Goal: Transaction & Acquisition: Purchase product/service

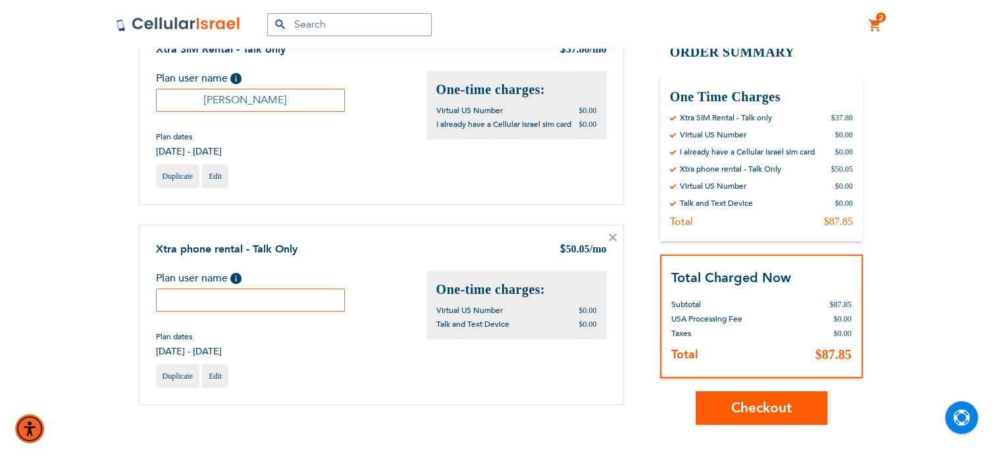
click at [280, 305] on input "text" at bounding box center [250, 300] width 189 height 23
paste input "Ruchy"
type input "Ruchy"
click at [763, 416] on button "Checkout" at bounding box center [761, 408] width 132 height 34
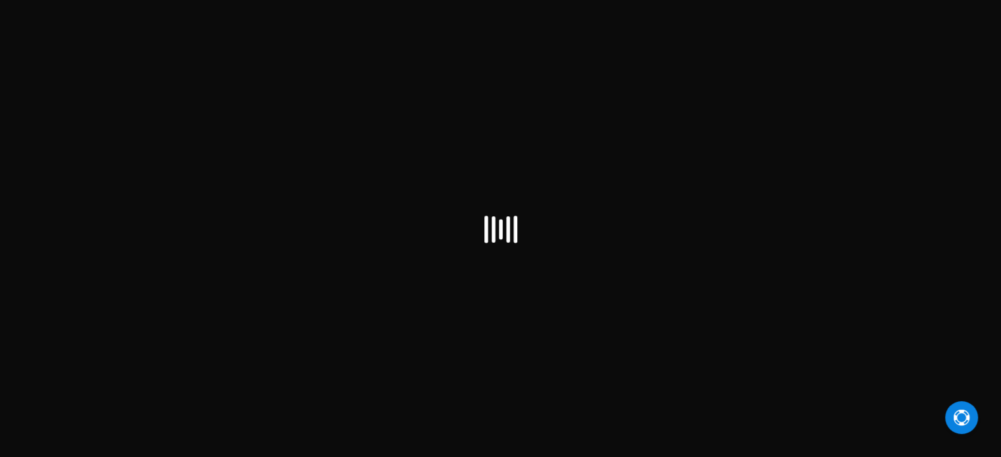
select select "US"
checkbox input "true"
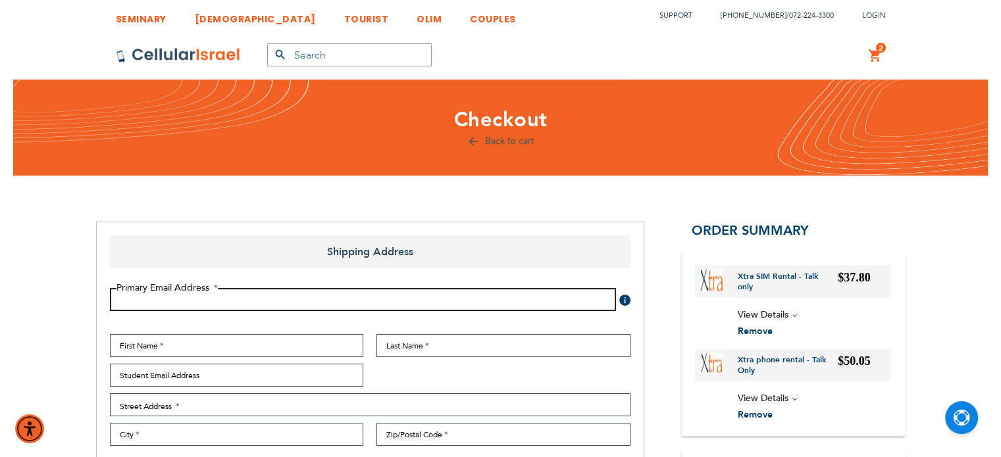
click at [332, 306] on input "Email Address" at bounding box center [363, 299] width 506 height 23
type input "ruchyroth123@gmail.com"
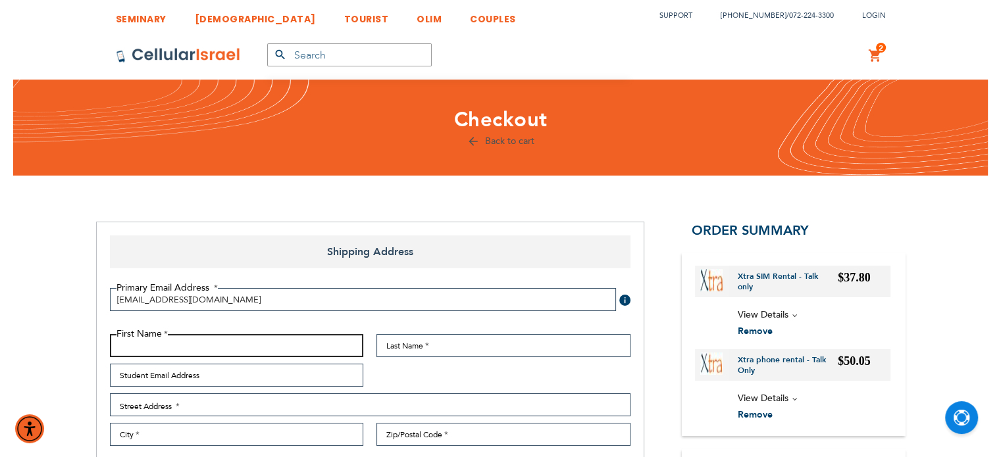
click at [324, 342] on input "First Name" at bounding box center [237, 345] width 254 height 23
type input "Ruchy"
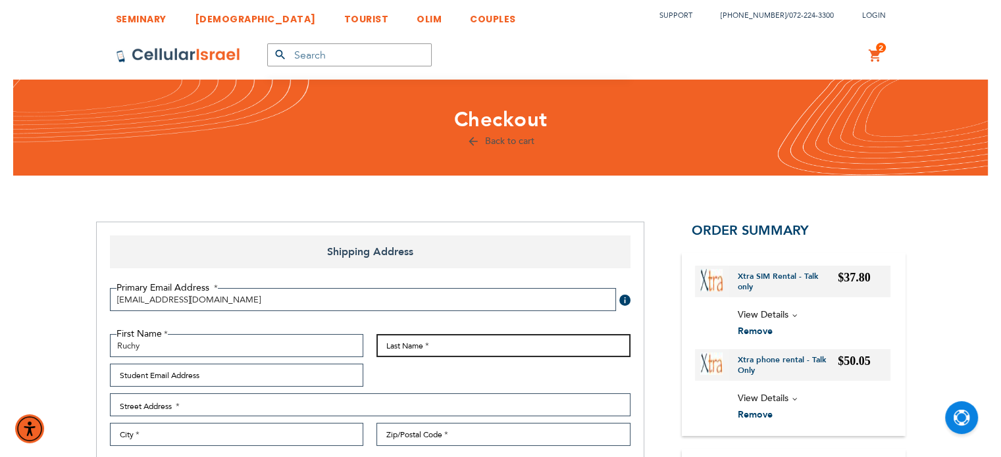
click at [396, 349] on input "Last Name" at bounding box center [503, 345] width 254 height 23
paste input "weichbrod"
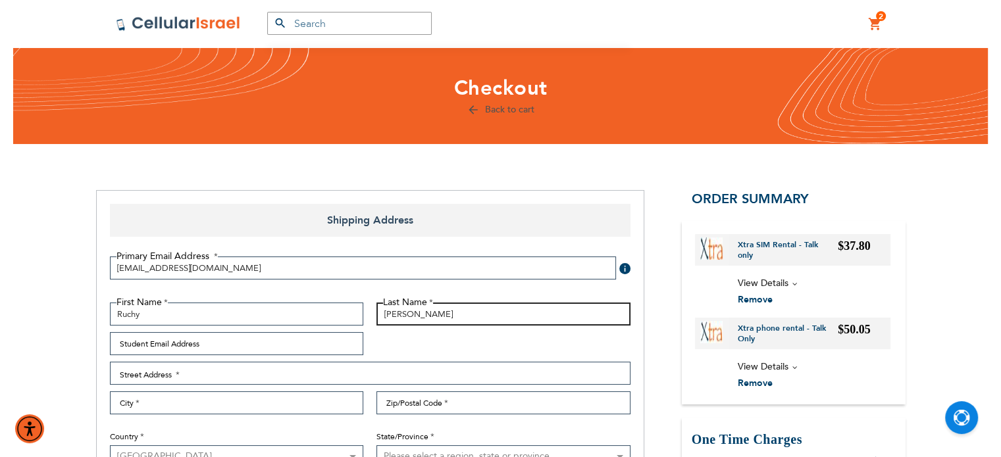
scroll to position [33, 0]
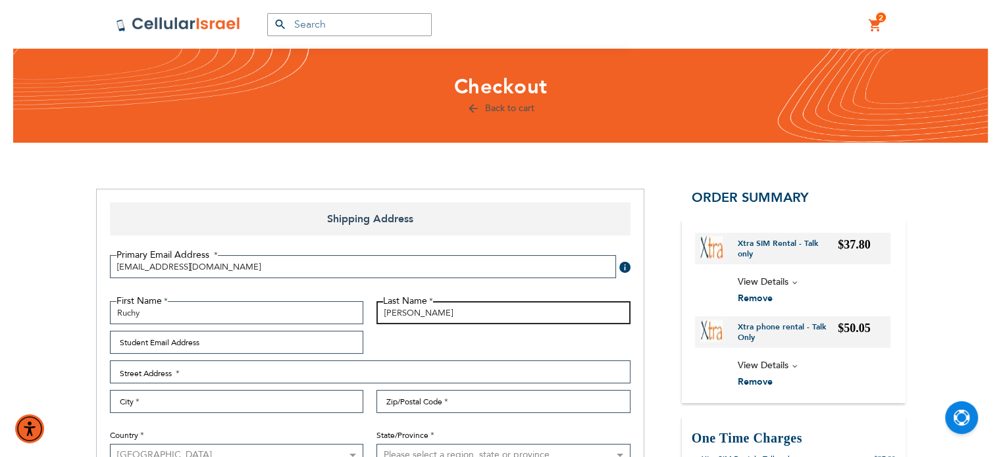
type input "Weichbrod"
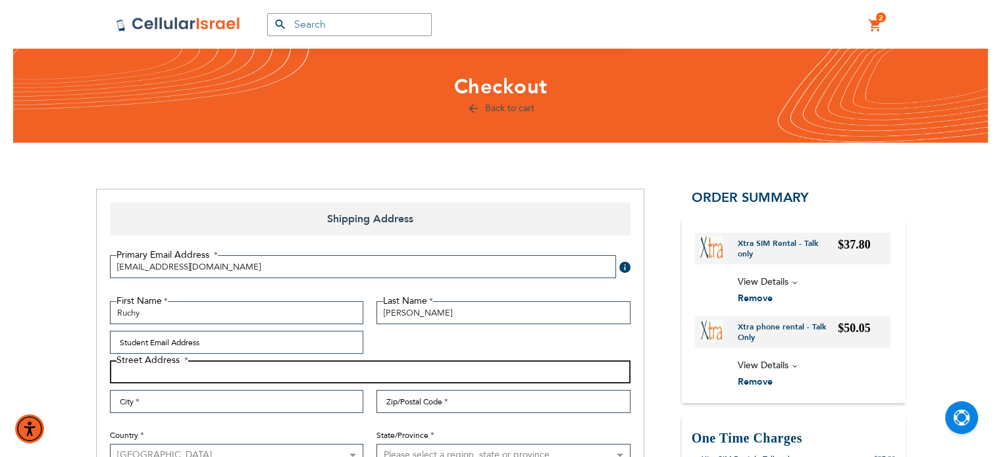
click at [276, 378] on input "Street Address: Line 1" at bounding box center [370, 372] width 520 height 23
type input "95a Rena lane"
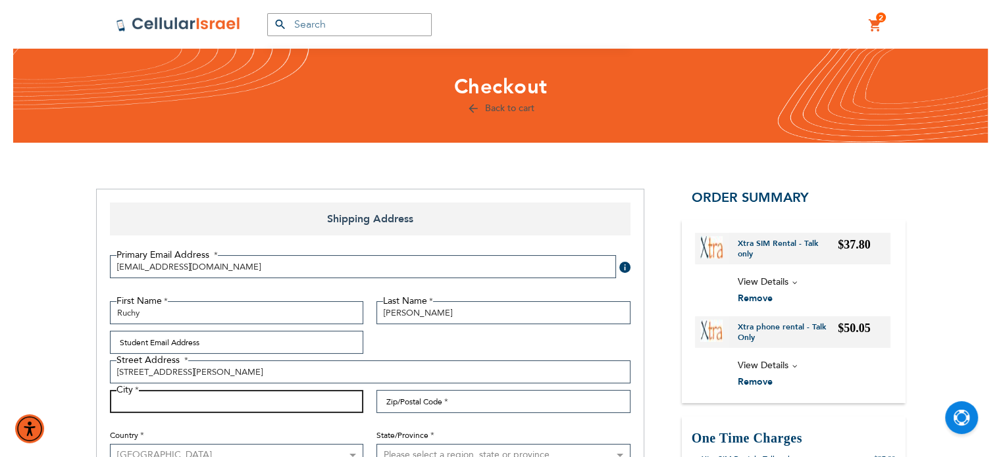
click at [268, 405] on input "City" at bounding box center [237, 401] width 254 height 23
type input "Lakewood"
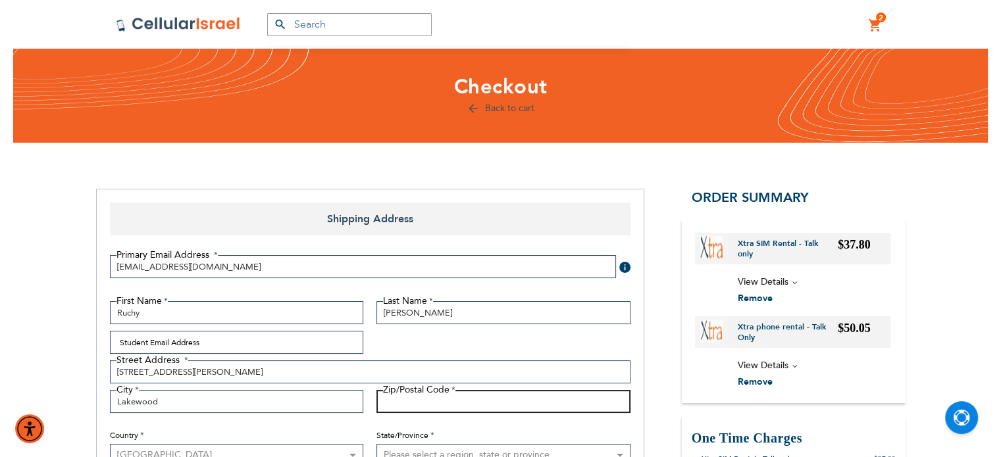
click at [464, 403] on input "Zip/Postal Code" at bounding box center [503, 401] width 254 height 23
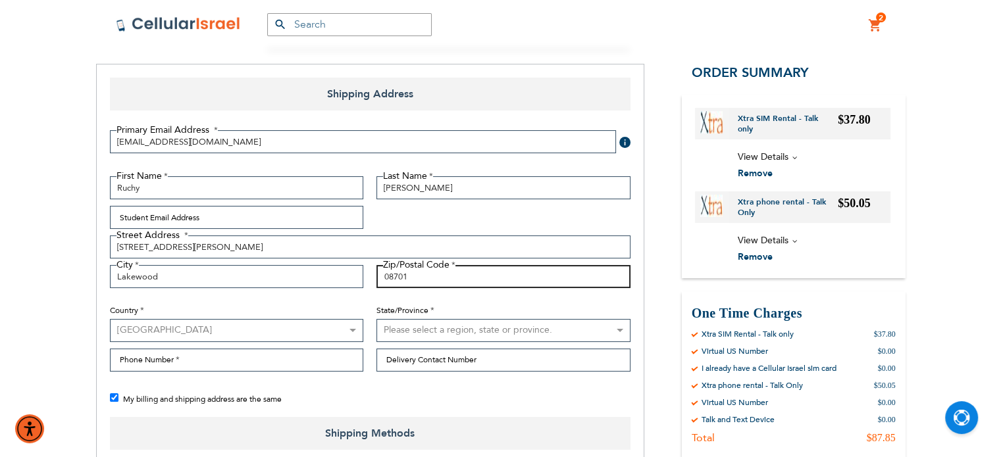
type input "08701"
click at [460, 319] on select "Please select a region, state or province. Alabama Alaska American Samoa Arizon…" at bounding box center [503, 330] width 254 height 23
select select "41"
click at [376, 319] on select "Please select a region, state or province. Alabama Alaska American Samoa Arizon…" at bounding box center [503, 330] width 254 height 23
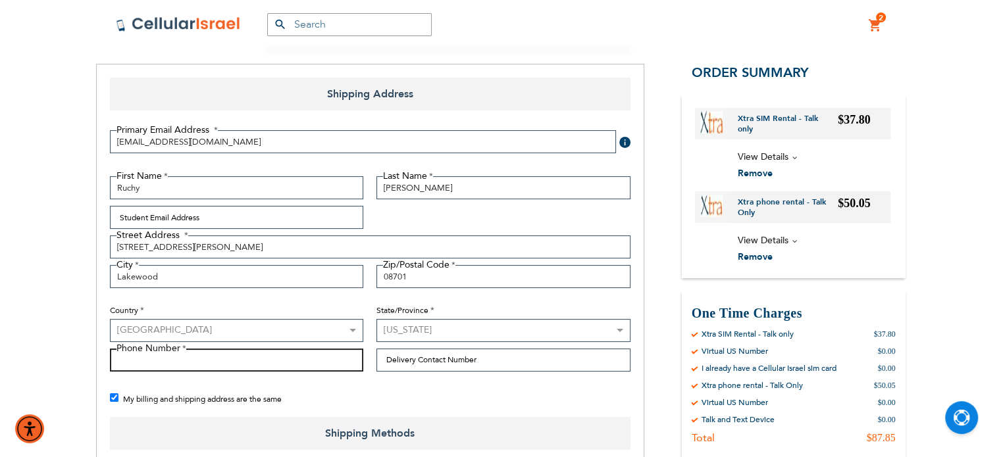
click at [253, 357] on input "Phone Number" at bounding box center [237, 360] width 254 height 23
click at [128, 366] on input "8482245501" at bounding box center [237, 360] width 254 height 23
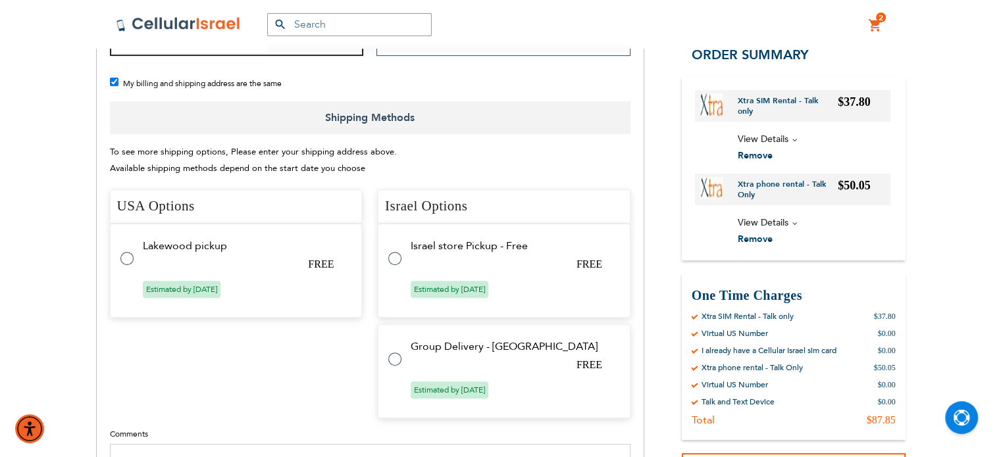
scroll to position [490, 0]
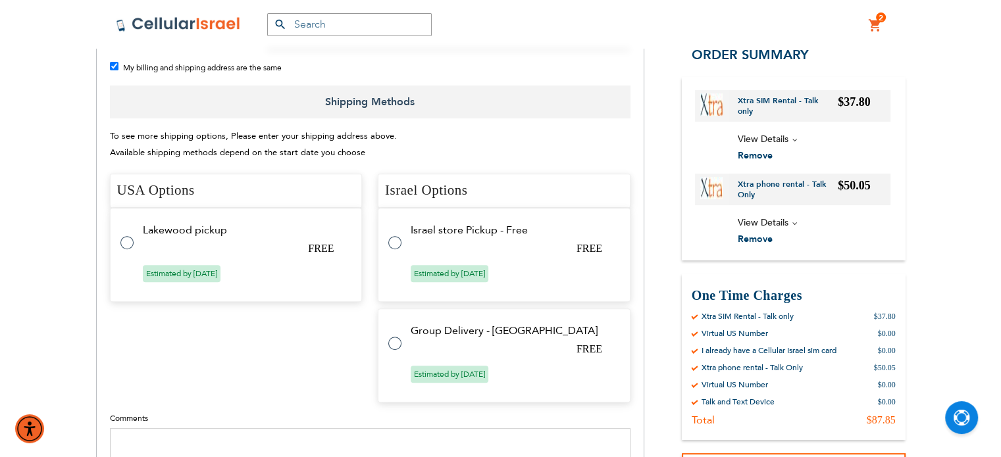
type input "8482245501"
click at [181, 230] on td "Lakewood pickup" at bounding box center [244, 230] width 203 height 12
radio input "true"
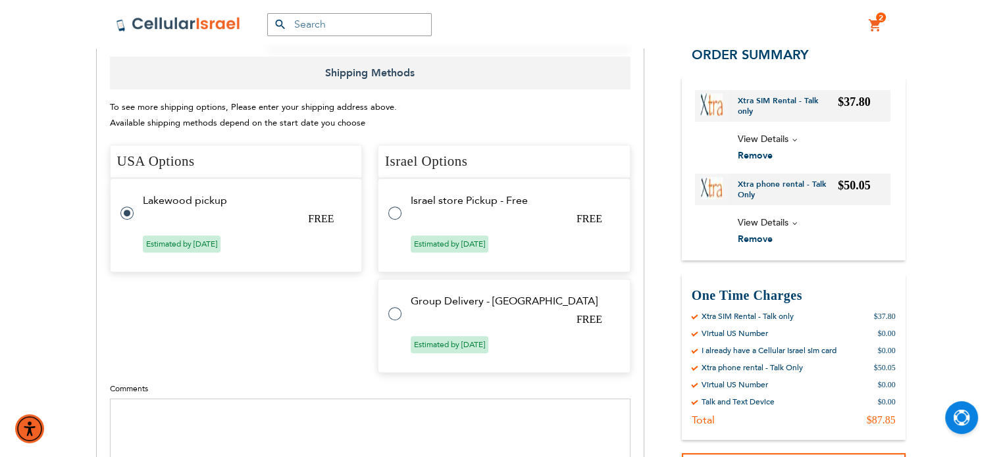
scroll to position [661, 0]
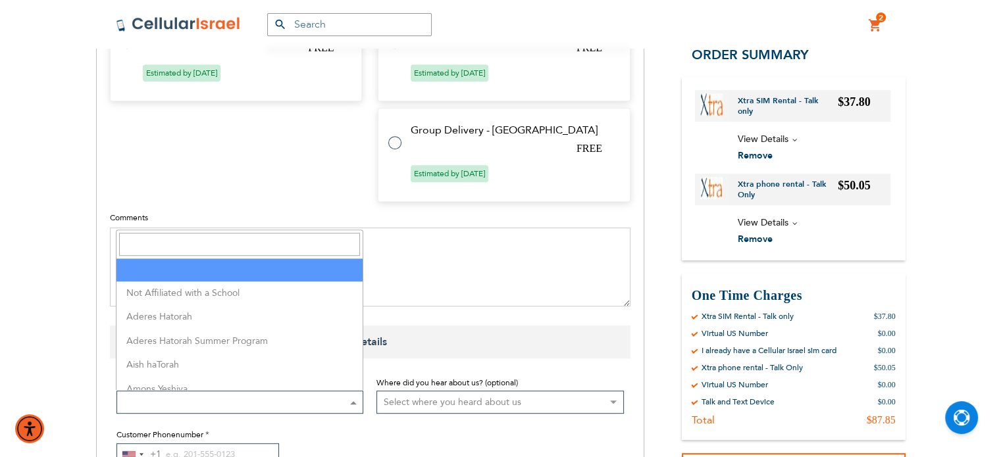
click at [186, 407] on span at bounding box center [239, 402] width 247 height 23
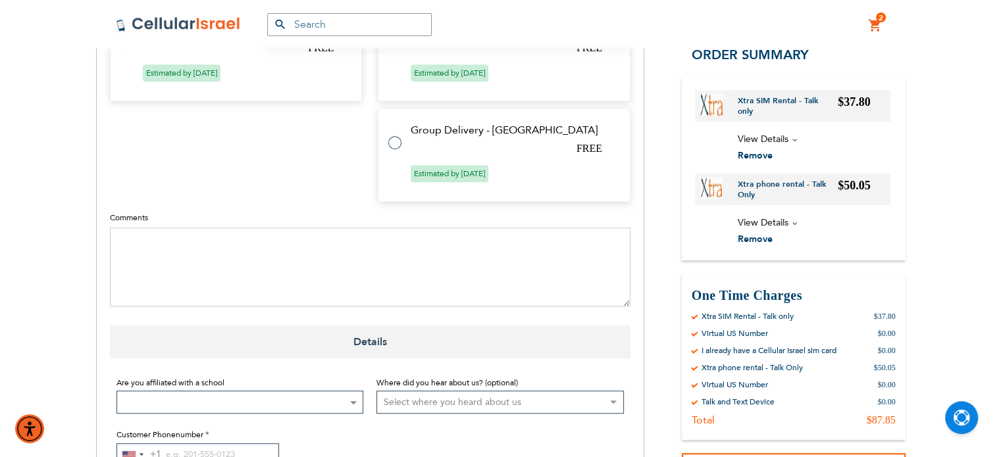
click at [186, 407] on span at bounding box center [239, 402] width 247 height 23
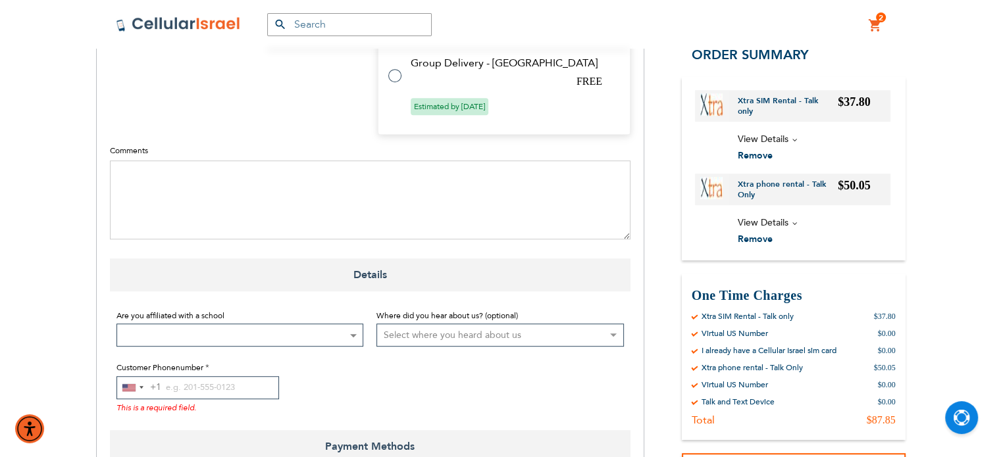
scroll to position [729, 0]
click at [193, 398] on div "This is a required field." at bounding box center [239, 405] width 247 height 14
click at [199, 386] on input "Customer Phonenumber" at bounding box center [197, 386] width 163 height 23
paste input "8482245501"
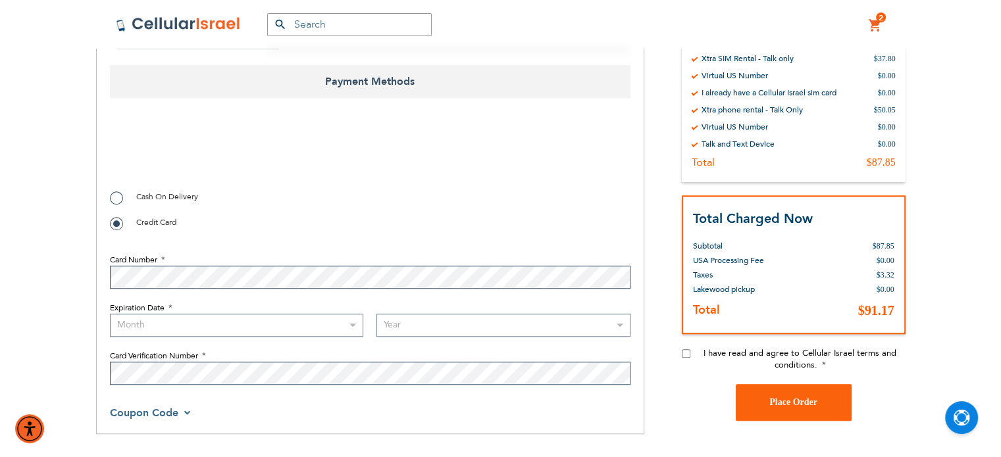
scroll to position [1092, 0]
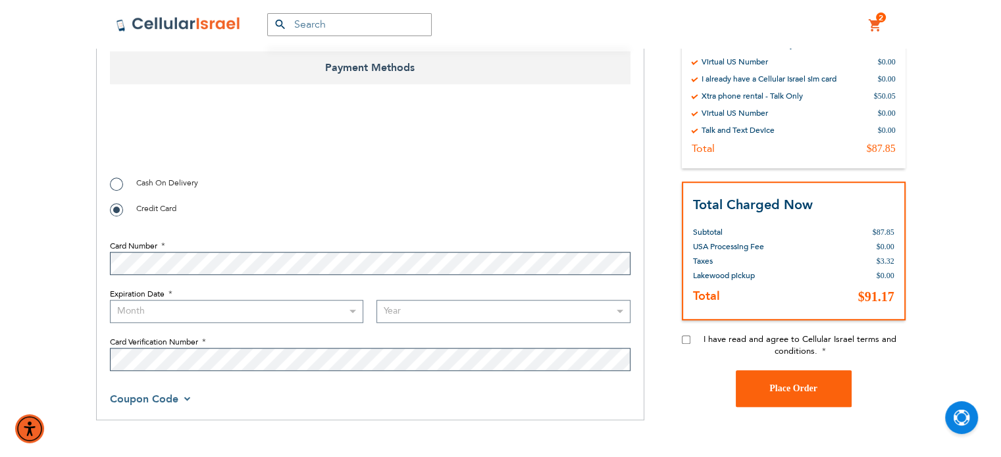
type input "8482245501"
click at [188, 181] on span "Cash On Delivery" at bounding box center [167, 183] width 62 height 11
radio input "true"
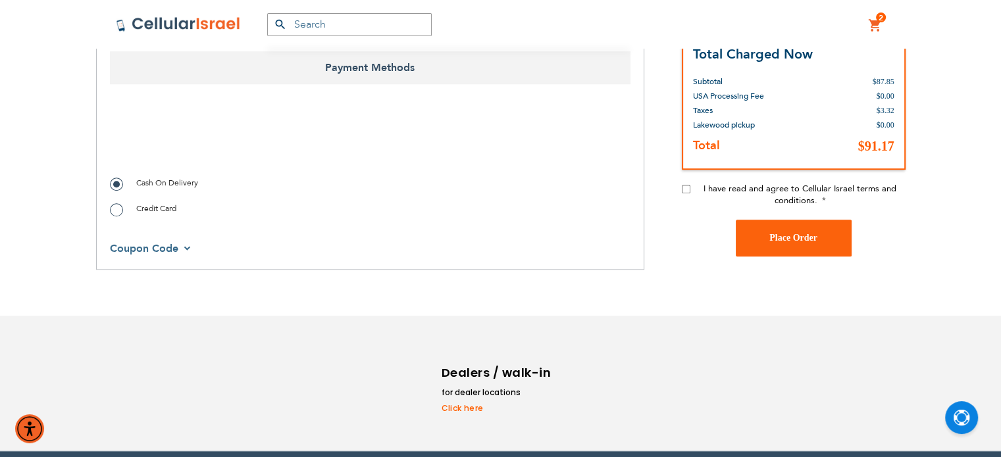
click at [166, 206] on span "Credit Card" at bounding box center [156, 208] width 40 height 11
radio input "true"
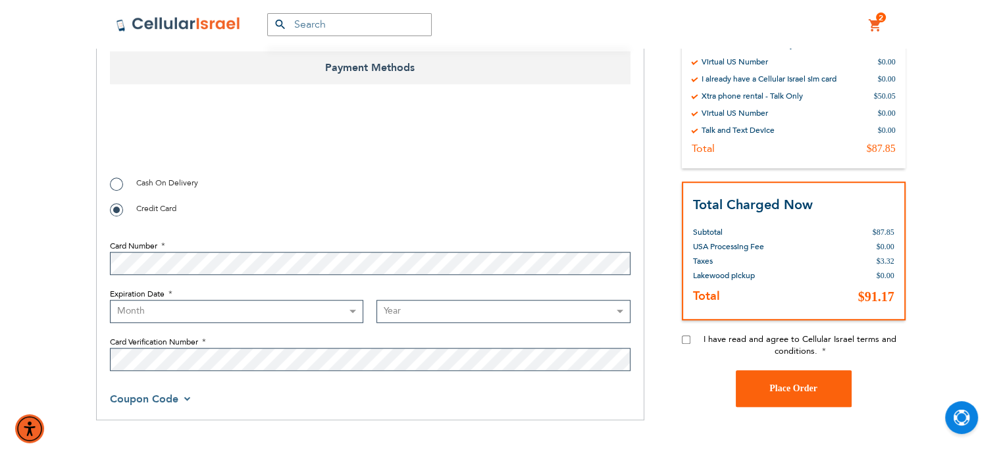
click at [203, 305] on select "Month 01 - January 02 - February 03 - March 04 - April 05 - May 06 - June 07 - …" at bounding box center [237, 311] width 254 height 23
select select "3"
click at [110, 300] on select "Month 01 - January 02 - February 03 - March 04 - April 05 - May 06 - June 07 - …" at bounding box center [237, 311] width 254 height 23
click at [449, 307] on select "Year 2025 2026 2027 2028 2029 2030 2031 2032 2033 2034 2035 2036 2037 2038 2039…" at bounding box center [503, 311] width 254 height 23
select select "2029"
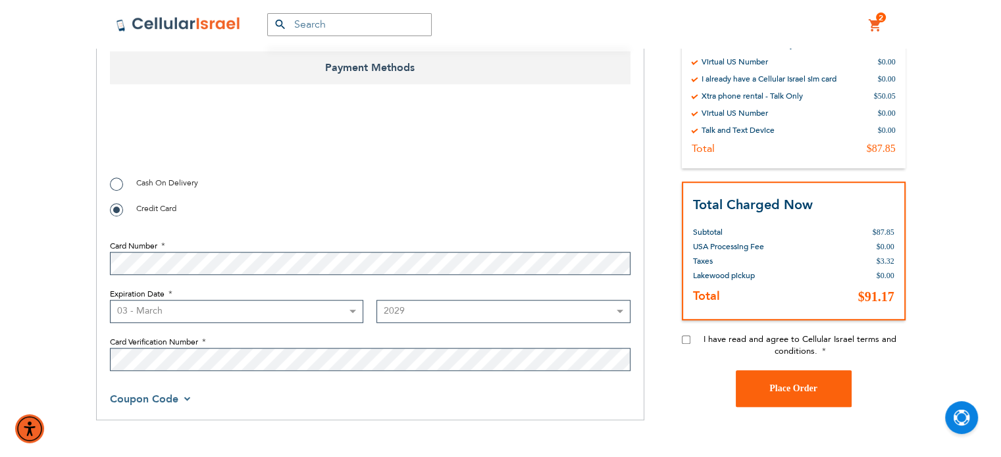
click at [376, 300] on select "Year 2025 2026 2027 2028 2029 2030 2031 2032 2033 2034 2035 2036 2037 2038 2039…" at bounding box center [503, 311] width 254 height 23
checkbox input "true"
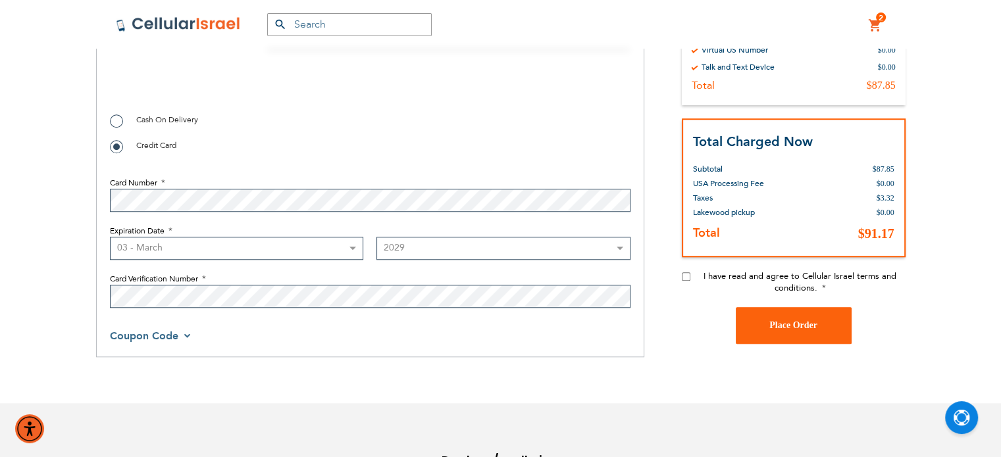
scroll to position [1157, 0]
click at [685, 269] on div "I have read and agree to Cellular Israel terms and conditions." at bounding box center [794, 287] width 224 height 37
click at [686, 273] on input "I have read and agree to Cellular Israel terms and conditions." at bounding box center [686, 275] width 9 height 9
checkbox input "true"
click at [787, 330] on button "Place Order" at bounding box center [794, 324] width 116 height 37
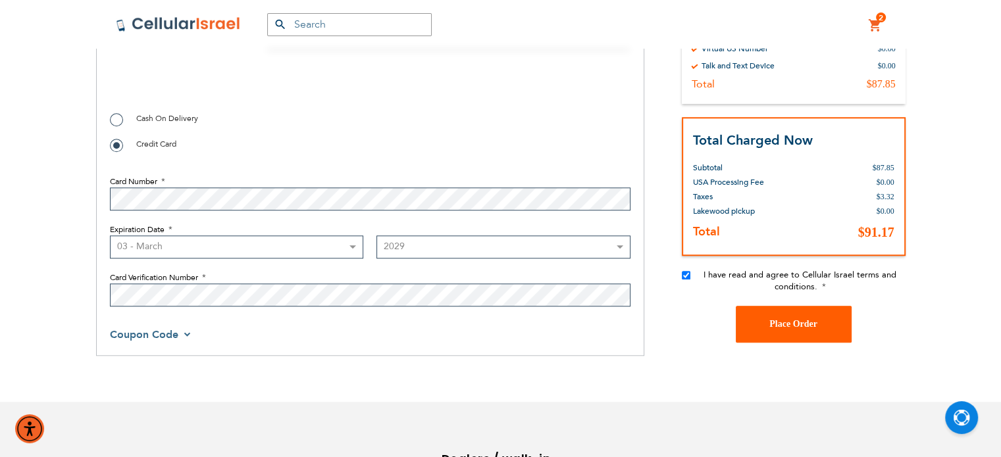
click at [787, 326] on span "Place Order" at bounding box center [793, 324] width 48 height 10
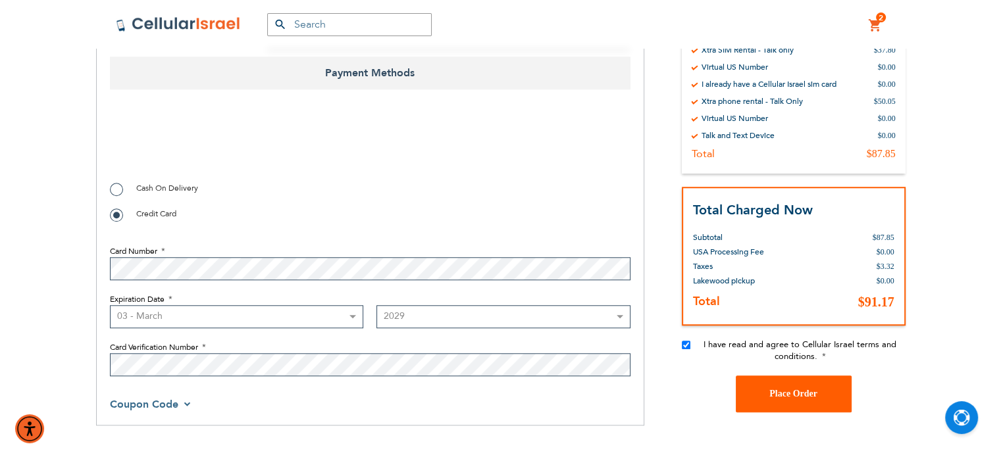
scroll to position [1088, 0]
click at [786, 388] on span "Place Order" at bounding box center [793, 393] width 48 height 10
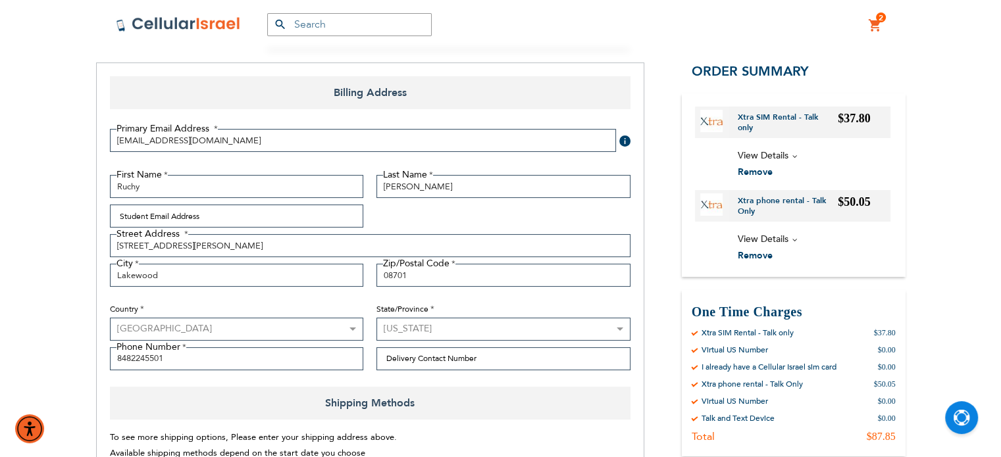
scroll to position [154, 0]
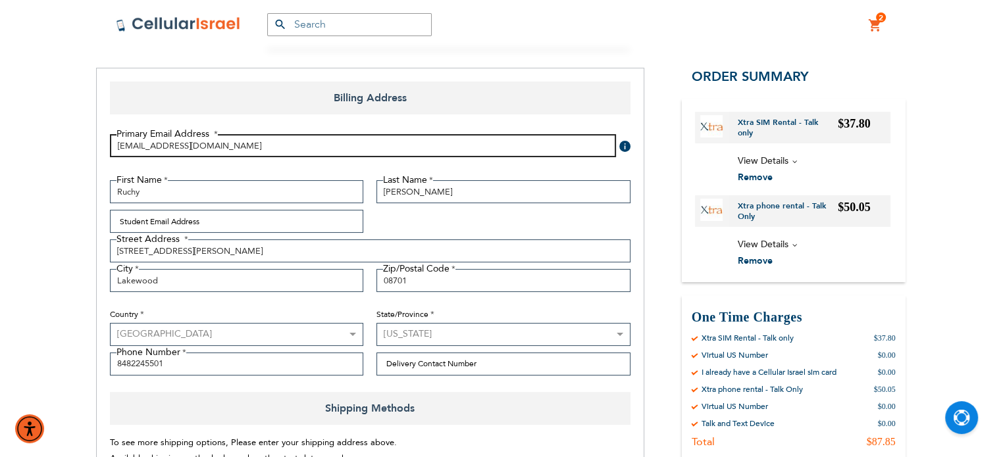
click at [297, 150] on input "ruchyroth123@gmail.com" at bounding box center [363, 145] width 506 height 23
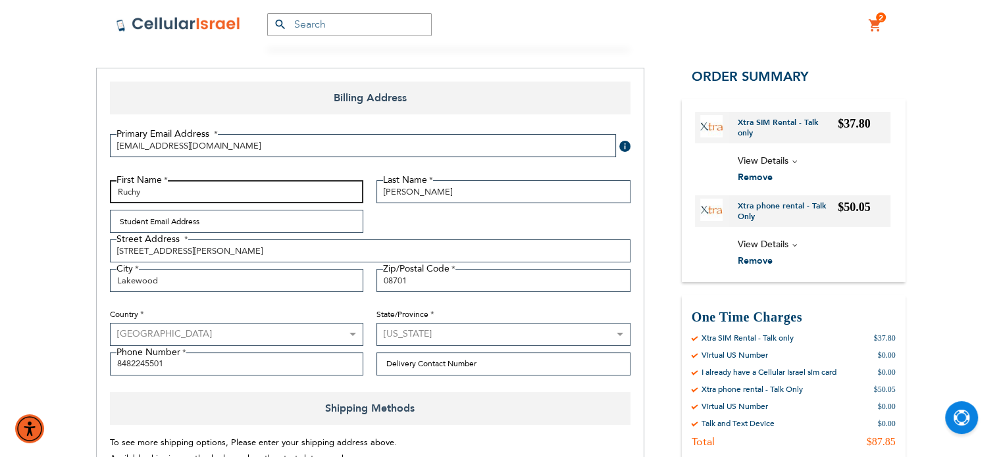
click at [275, 186] on input "Ruchy" at bounding box center [237, 191] width 254 height 23
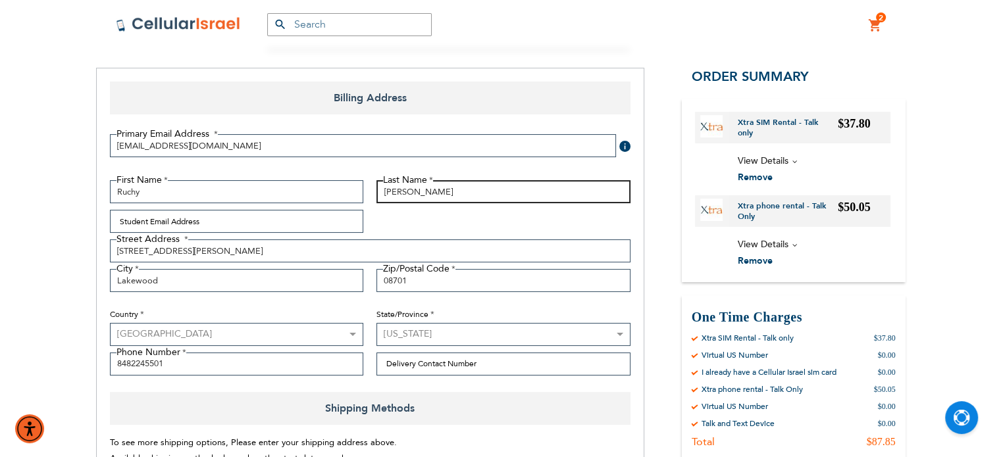
click at [384, 189] on input "Weichbrod" at bounding box center [503, 191] width 254 height 23
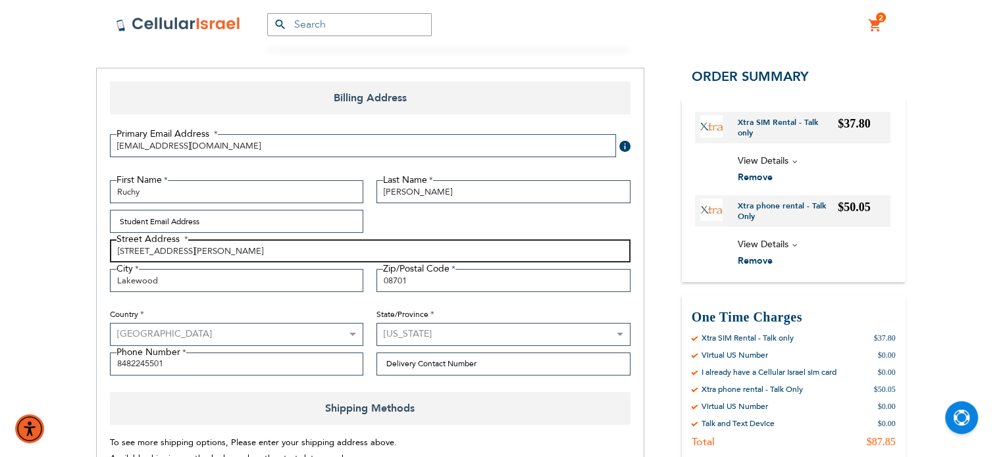
click at [190, 257] on input "95a Rena lane" at bounding box center [370, 250] width 520 height 23
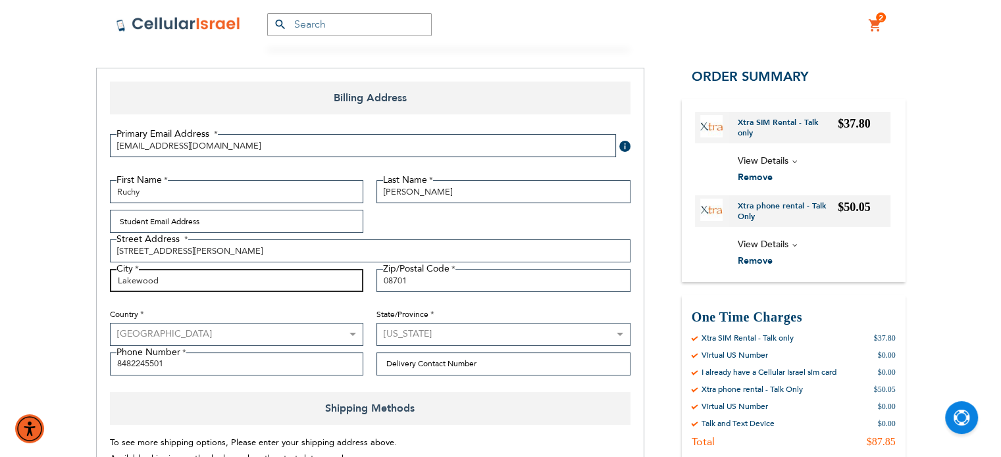
click at [180, 283] on input "Lakewood" at bounding box center [237, 280] width 254 height 23
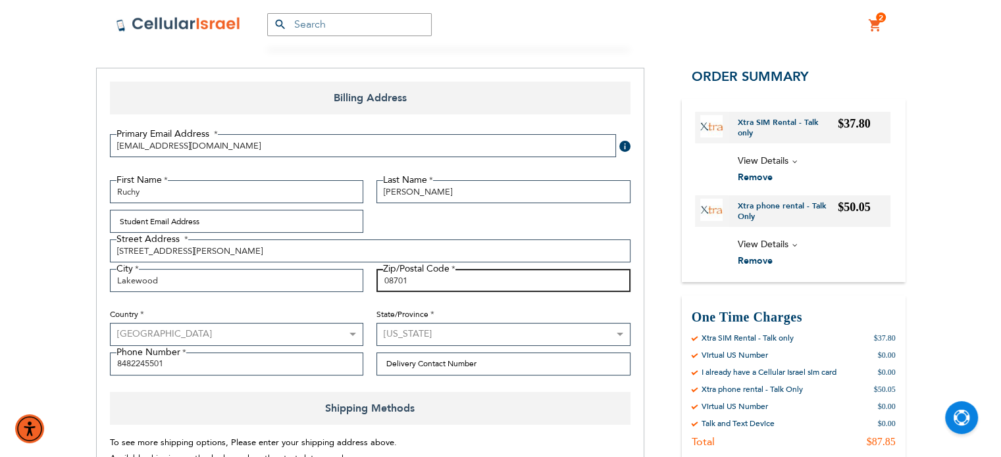
click at [390, 277] on input "08701" at bounding box center [503, 280] width 254 height 23
checkbox input "false"
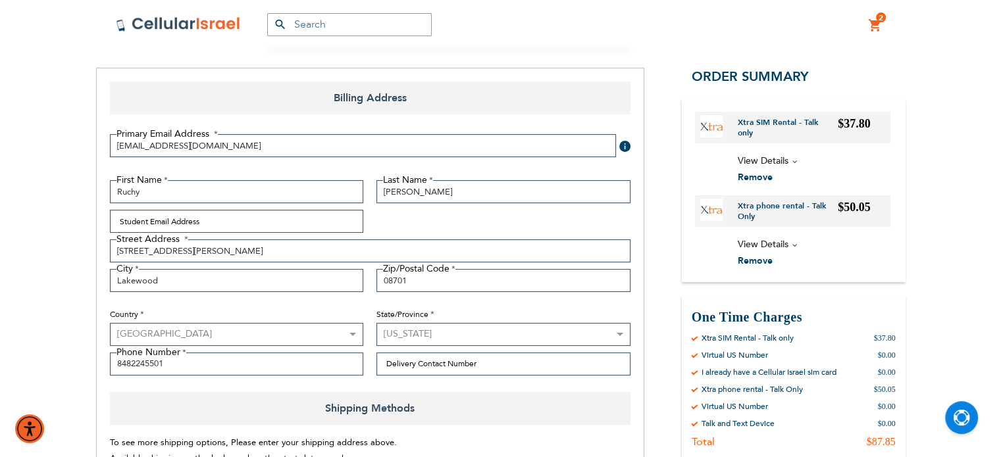
scroll to position [1006, 0]
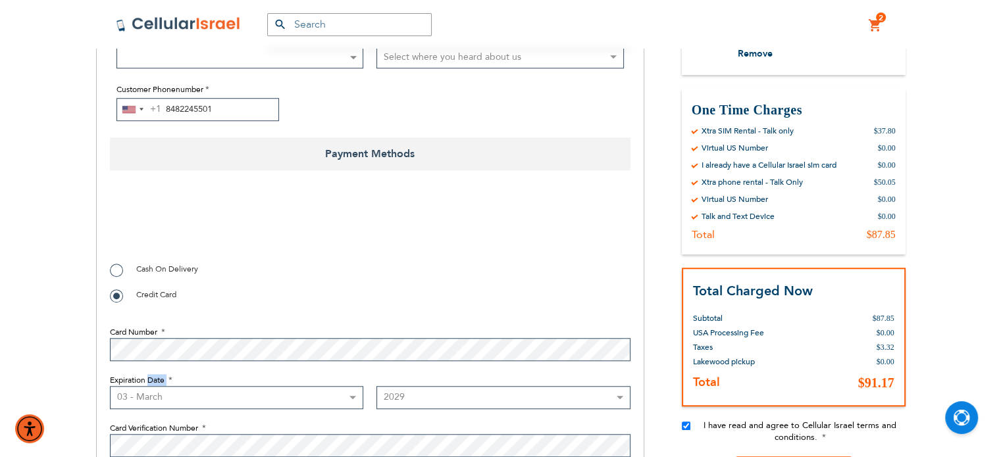
click at [151, 371] on fieldset "Card Number Expiration Date Month 01 - January 02 - February 03 - March 04 - Ap…" at bounding box center [370, 388] width 520 height 151
click at [191, 102] on input "8482245501" at bounding box center [197, 109] width 163 height 23
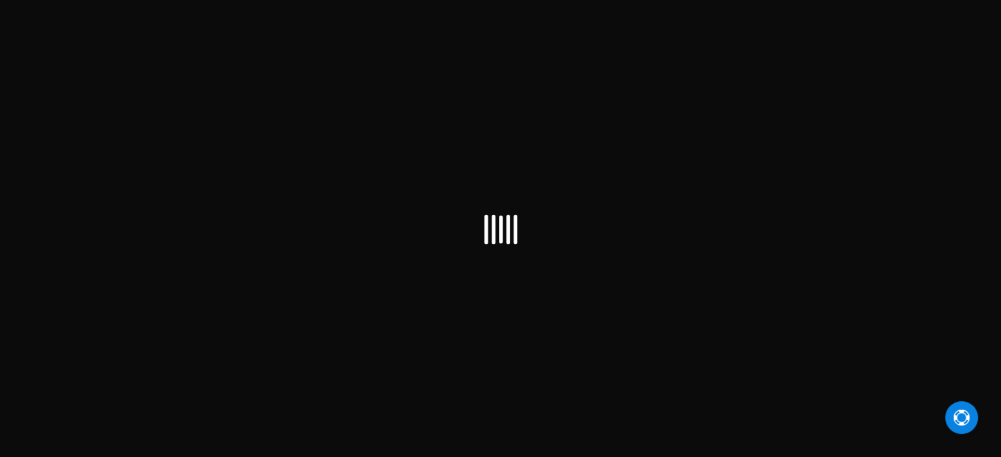
scroll to position [234, 0]
select select "US"
select select "41"
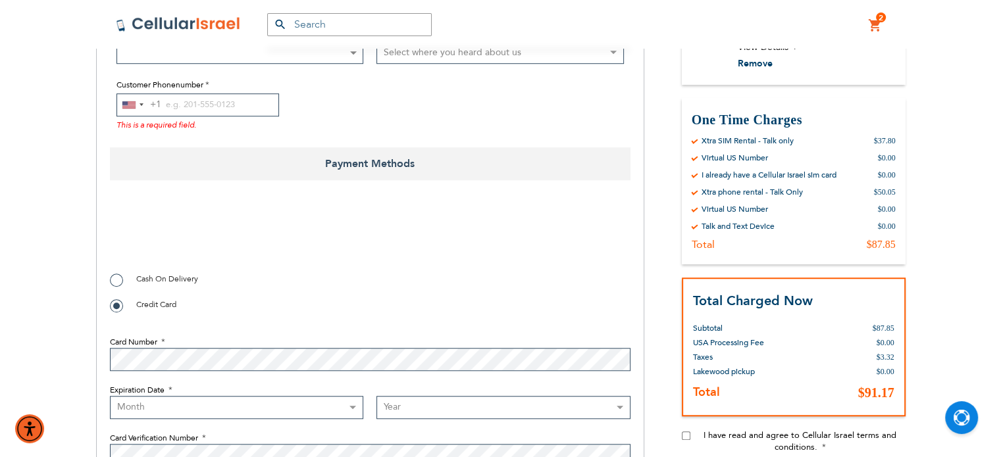
scroll to position [1010, 0]
click at [186, 97] on input "Customer Phonenumber" at bounding box center [197, 105] width 163 height 23
paste input "8482245501"
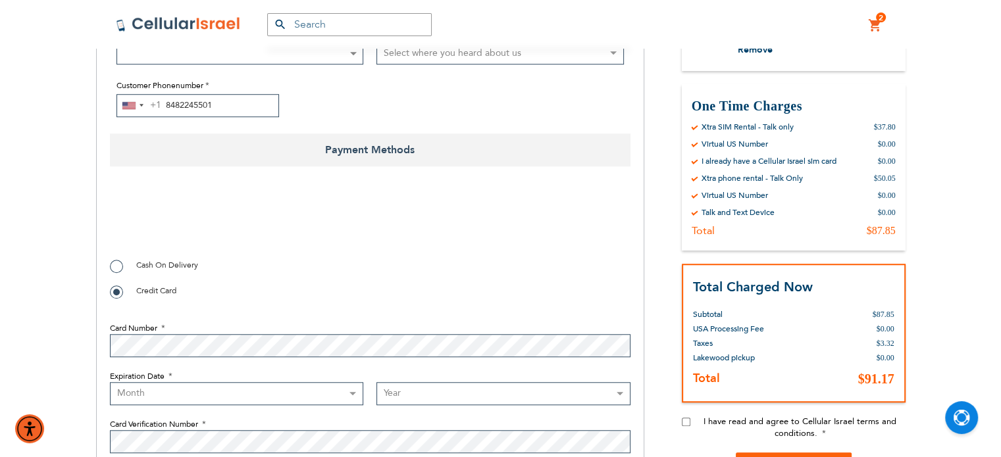
type input "8482245501"
click at [295, 392] on select "Month 01 - January 02 - February 03 - March 04 - April 05 - May 06 - June 07 - …" at bounding box center [237, 393] width 254 height 23
select select "3"
click at [110, 382] on select "Month 01 - January 02 - February 03 - March 04 - April 05 - May 06 - June 07 - …" at bounding box center [237, 393] width 254 height 23
click at [422, 394] on select "Year 2025 2026 2027 2028 2029 2030 2031 2032 2033 2034 2035 2036 2037 2038 2039…" at bounding box center [503, 393] width 254 height 23
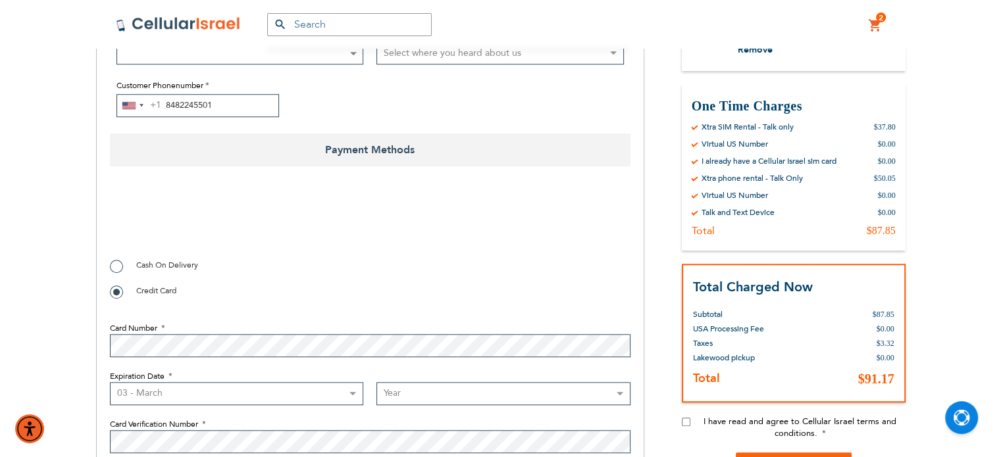
select select "2029"
click at [376, 382] on select "Year 2025 2026 2027 2028 2029 2030 2031 2032 2033 2034 2035 2036 2037 2038 2039…" at bounding box center [503, 393] width 254 height 23
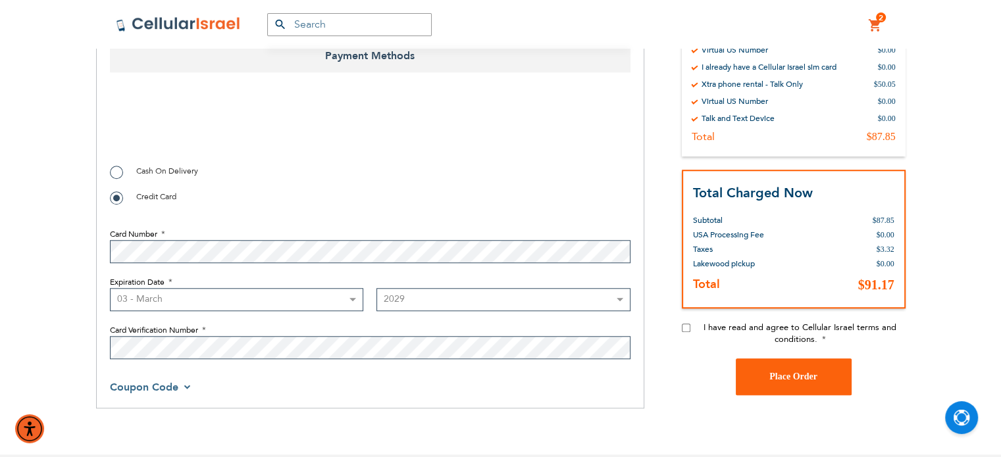
scroll to position [1105, 0]
checkbox input "true"
click at [684, 324] on input "I have read and agree to Cellular Israel terms and conditions." at bounding box center [686, 326] width 9 height 9
checkbox input "true"
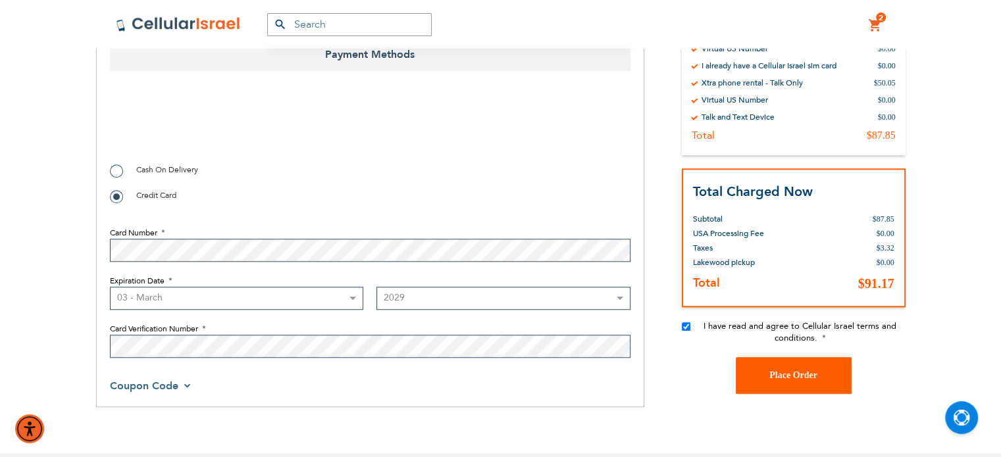
click at [784, 365] on button "Place Order" at bounding box center [794, 375] width 116 height 37
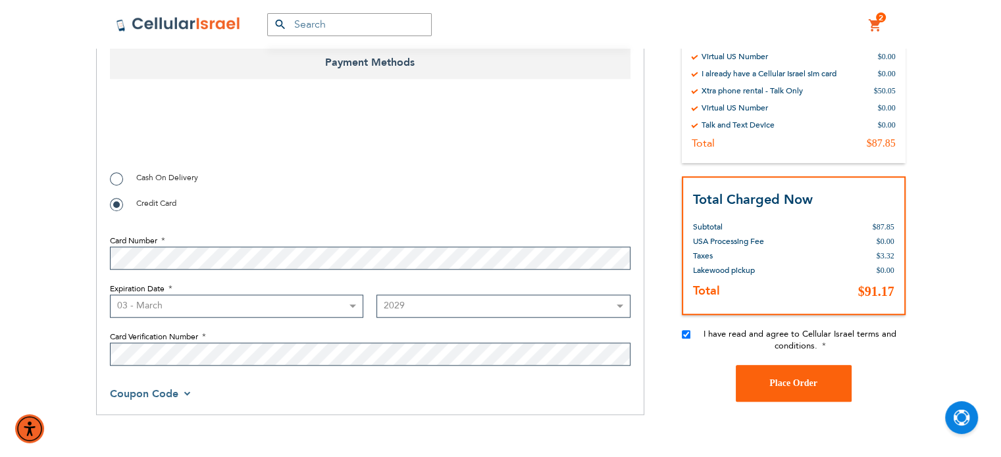
scroll to position [1102, 0]
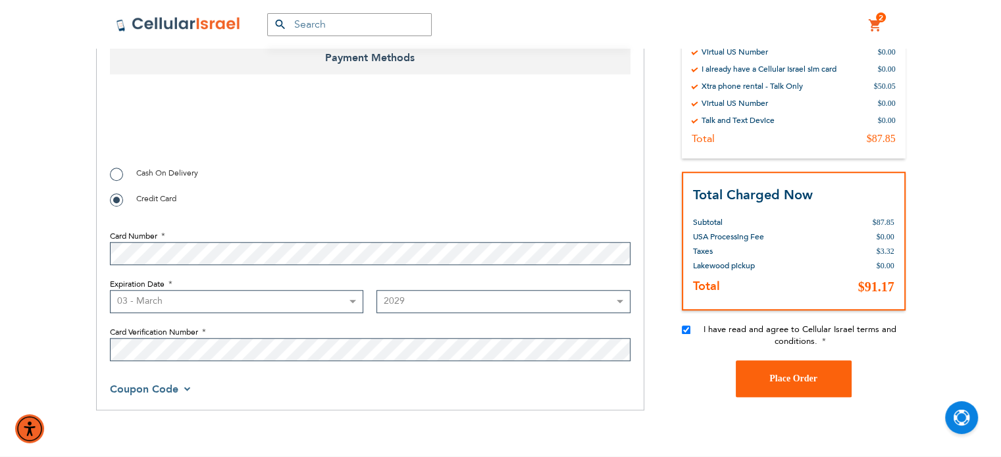
checkbox input "false"
click at [244, 298] on select "Month 01 - January 02 - February 03 - March 04 - April 05 - May 06 - June 07 - …" at bounding box center [237, 301] width 254 height 23
select select "8"
click at [110, 290] on select "Month 01 - January 02 - February 03 - March 04 - April 05 - May 06 - June 07 - …" at bounding box center [237, 301] width 254 height 23
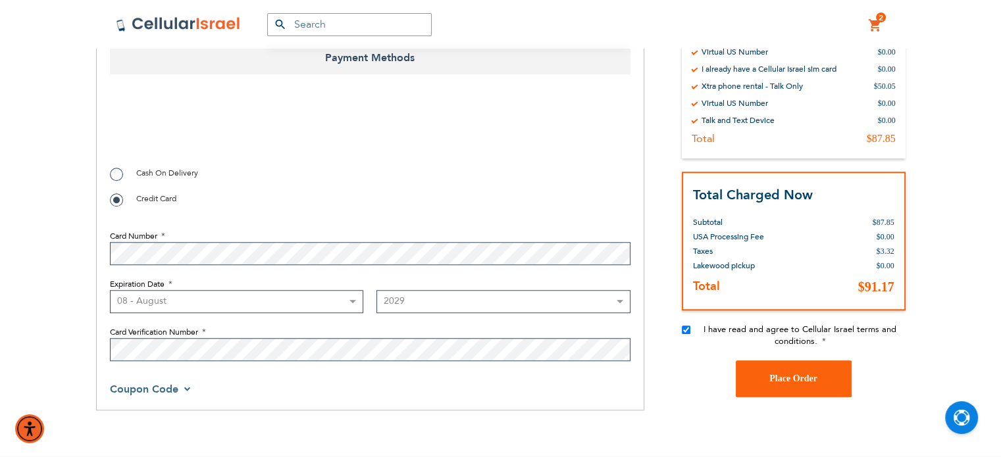
checkbox input "true"
click at [769, 378] on span "Place Order" at bounding box center [793, 379] width 48 height 10
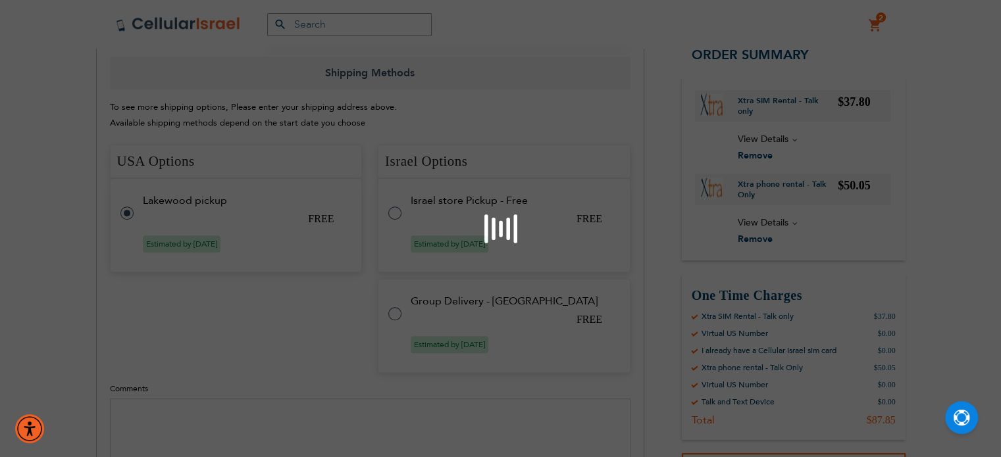
scroll to position [399, 0]
